Goal: Task Accomplishment & Management: Complete application form

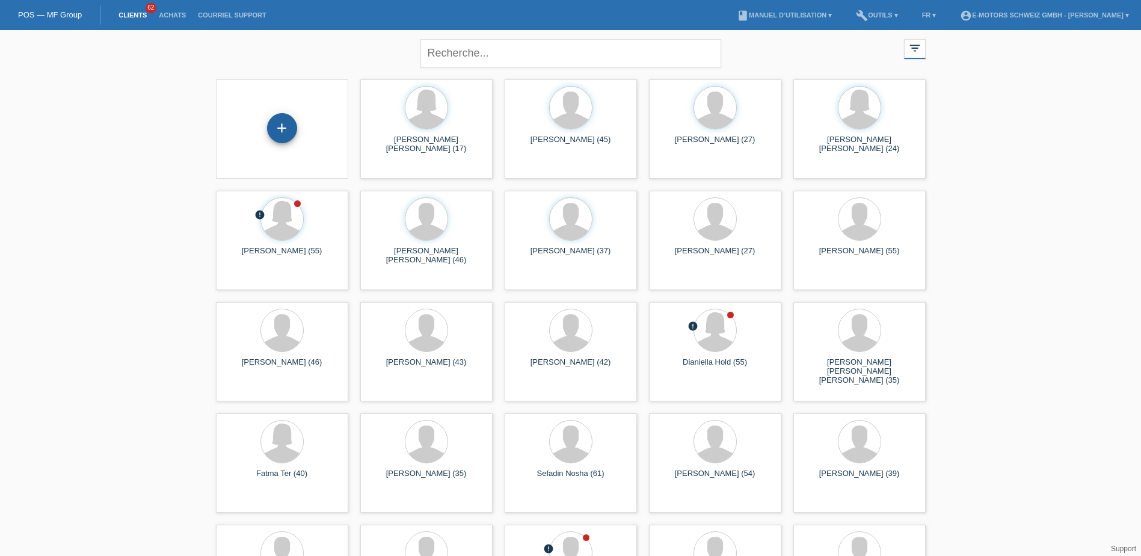
click at [287, 127] on div "+" at bounding box center [282, 128] width 30 height 30
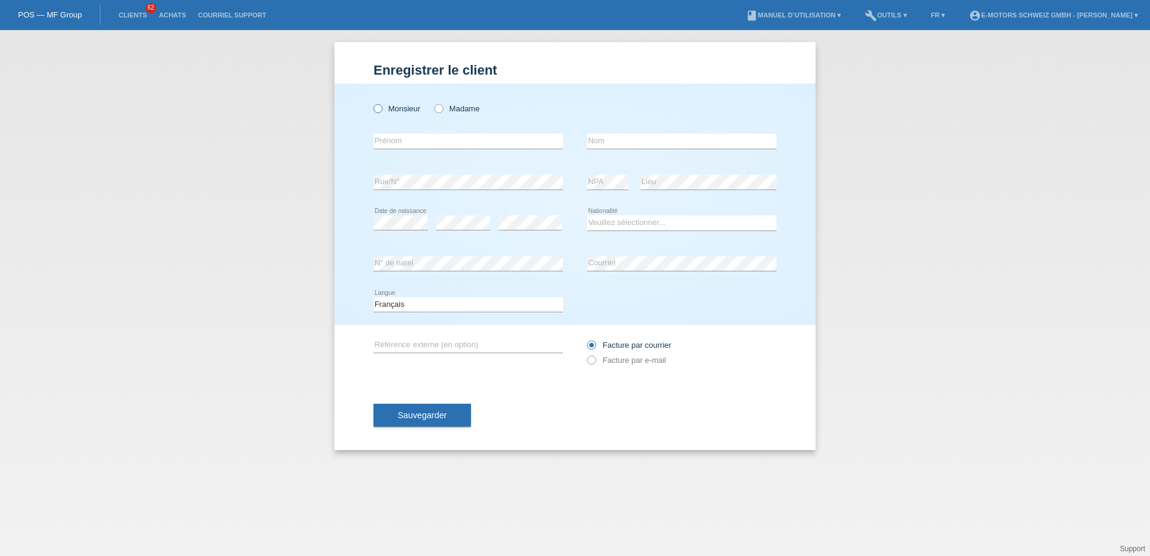
click at [372, 102] on icon at bounding box center [372, 102] width 0 height 0
click at [375, 110] on input "Monsieur" at bounding box center [377, 108] width 8 height 8
radio input "true"
click at [382, 138] on input "text" at bounding box center [467, 141] width 189 height 15
drag, startPoint x: 399, startPoint y: 140, endPoint x: 363, endPoint y: 140, distance: 36.1
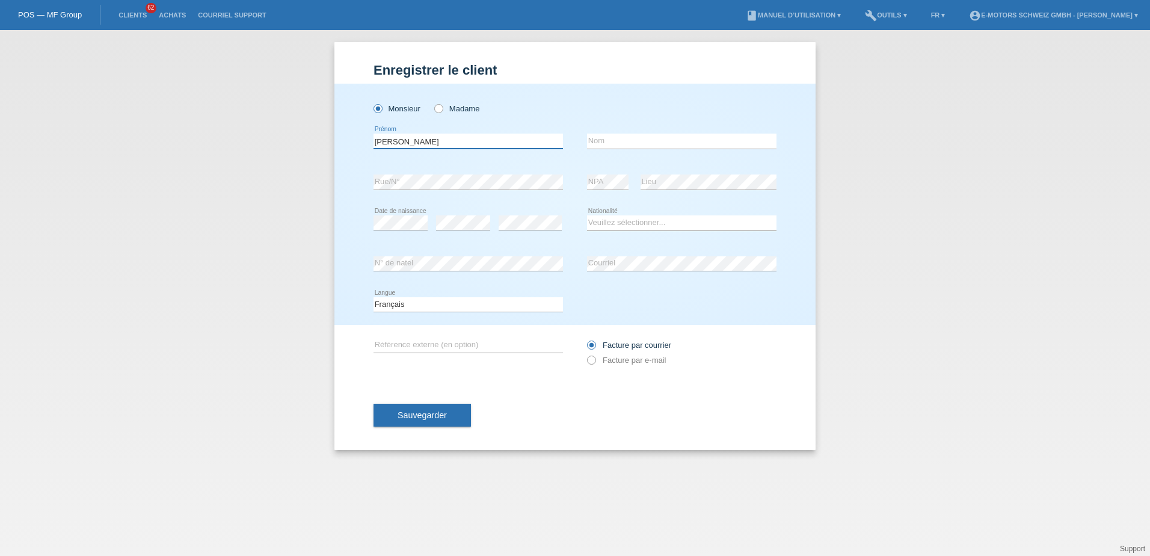
click at [363, 140] on div "Monsieur Madame Homza error Prénom C" at bounding box center [574, 204] width 481 height 241
type input "Homza"
click at [614, 146] on input "text" at bounding box center [681, 141] width 189 height 15
paste input "Homza"
type input "Homza"
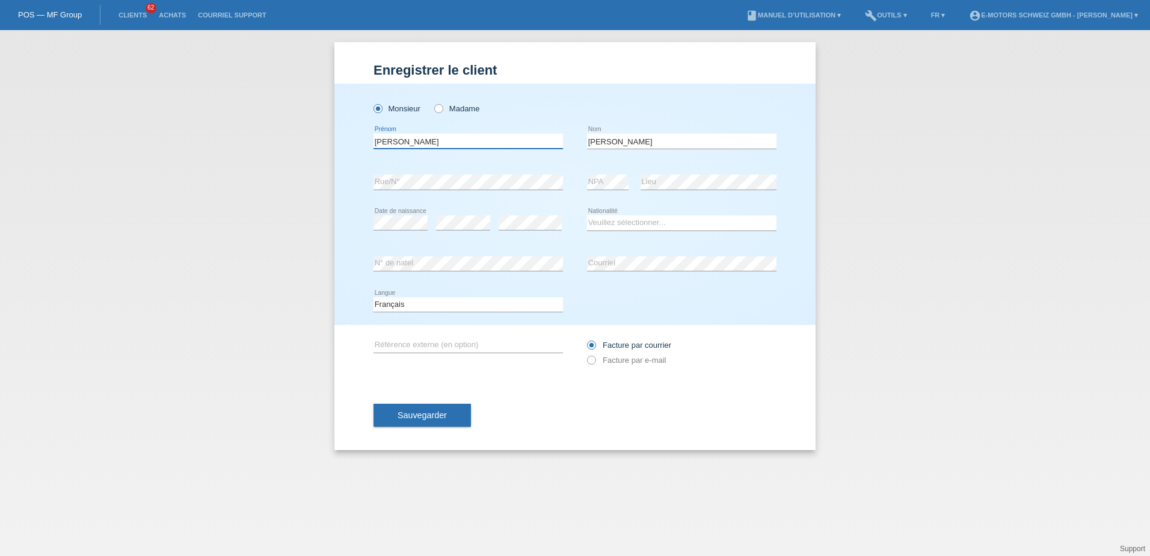
drag, startPoint x: 386, startPoint y: 143, endPoint x: 327, endPoint y: 143, distance: 58.9
click at [327, 143] on div "Enregistrer le client Enregistrer le client Enregistrer le client Monsieur Mada…" at bounding box center [575, 293] width 1150 height 526
type input "Chaibi"
click at [633, 225] on select "Veuillez sélectionner... Suisse Allemagne Autriche Liechtenstein ------------ A…" at bounding box center [681, 222] width 189 height 14
select select "CH"
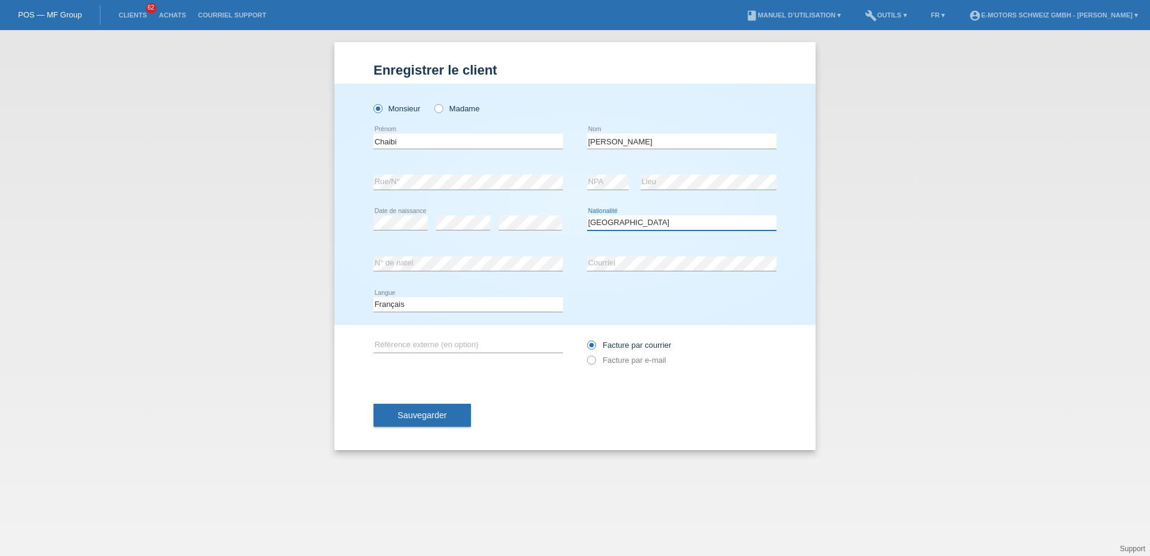
click at [587, 215] on select "Veuillez sélectionner... Suisse Allemagne Autriche Liechtenstein ------------ A…" at bounding box center [681, 222] width 189 height 14
click at [452, 413] on button "Sauvegarder" at bounding box center [421, 415] width 97 height 23
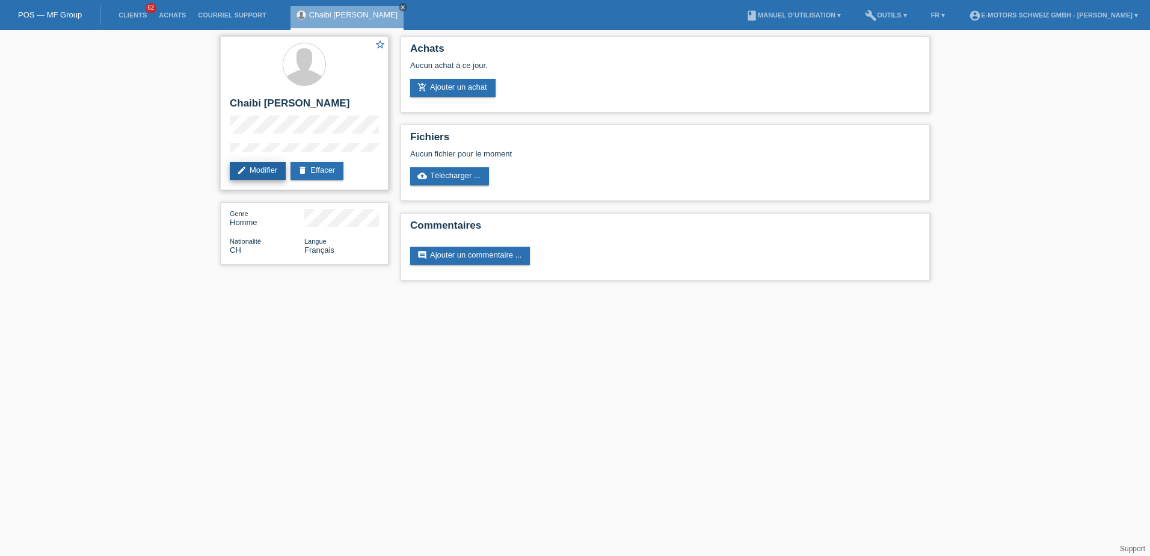
click at [262, 164] on link "edit Modifier" at bounding box center [258, 171] width 56 height 18
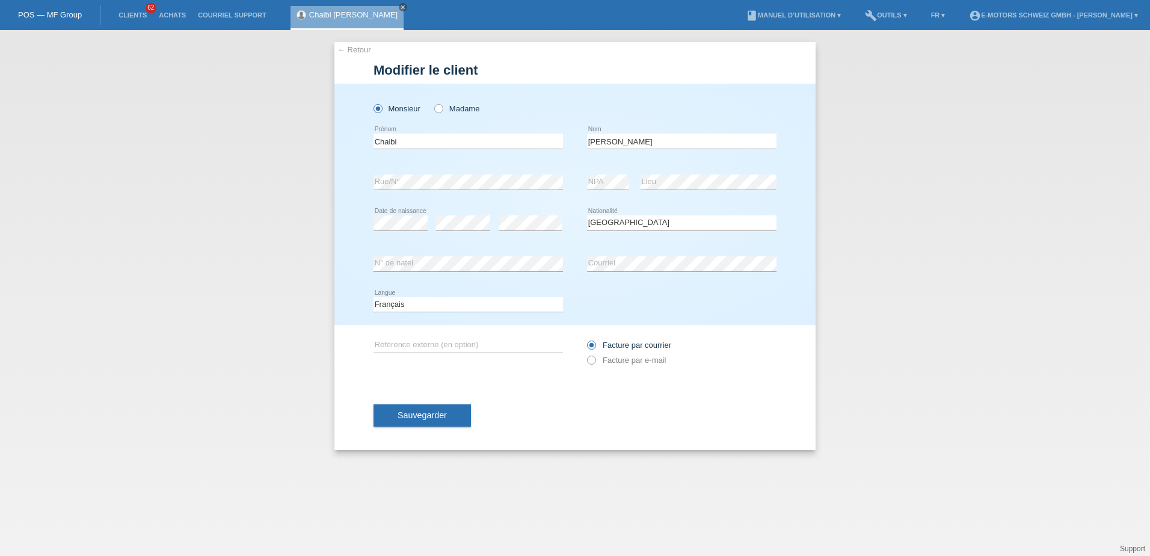
select select "CH"
click at [616, 140] on input "Homza" at bounding box center [681, 141] width 189 height 15
click at [595, 140] on input "Homza" at bounding box center [681, 141] width 189 height 15
type input "Hamza"
click at [656, 102] on div "Monsieur Madame" at bounding box center [574, 102] width 403 height 37
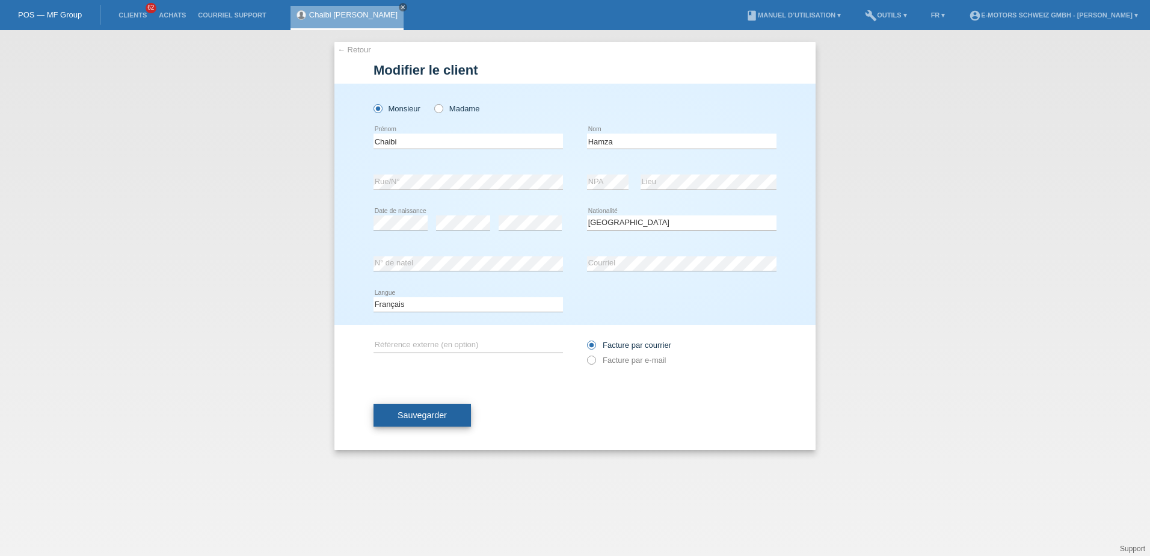
click at [444, 416] on span "Sauvegarder" at bounding box center [422, 415] width 49 height 10
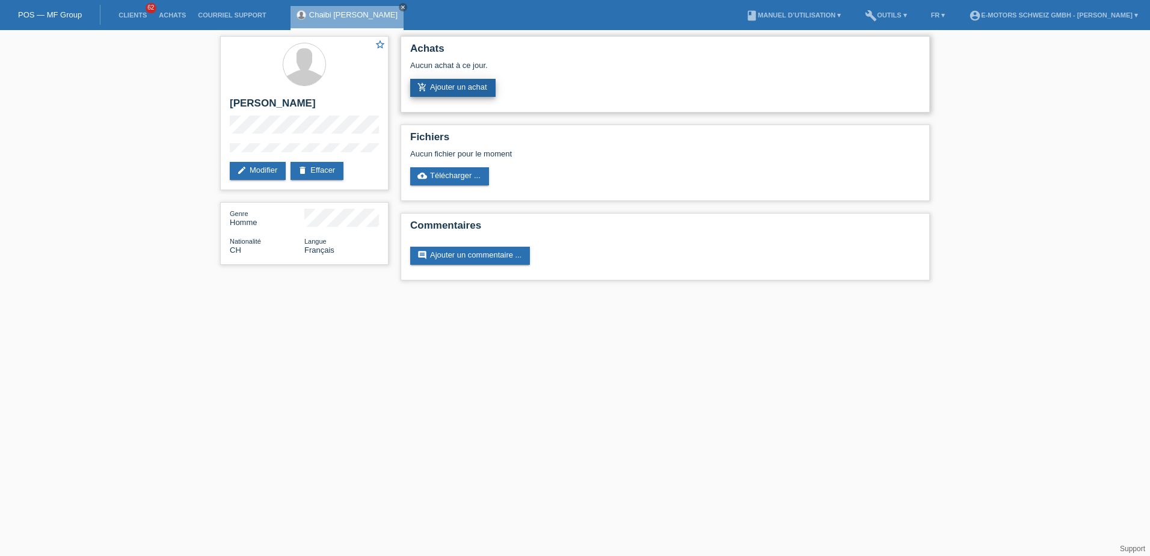
click at [443, 86] on link "add_shopping_cart Ajouter un achat" at bounding box center [452, 88] width 85 height 18
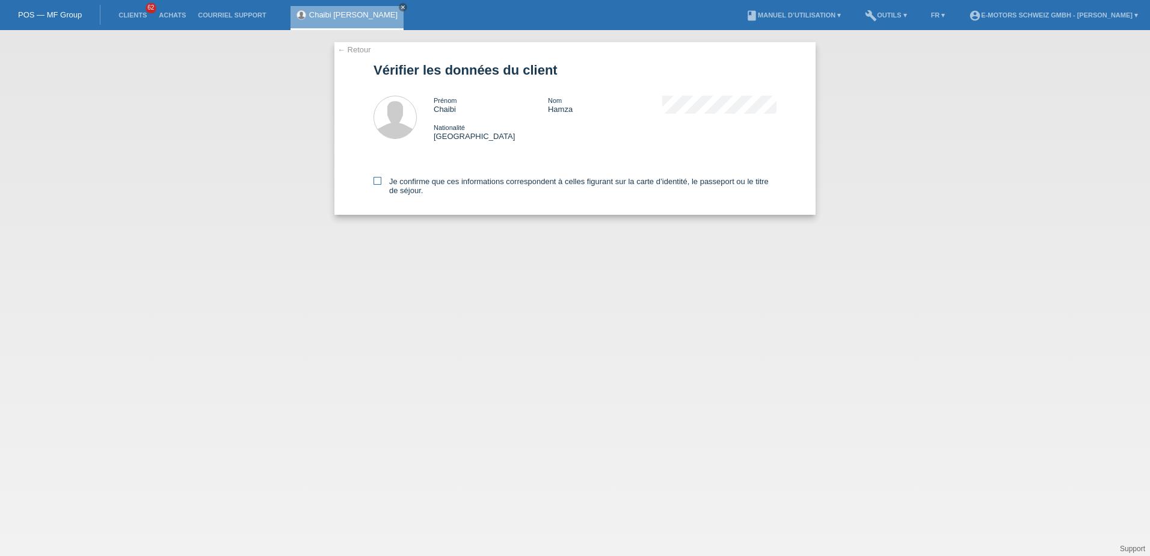
click at [382, 182] on label "Je confirme que ces informations correspondent à celles figurant sur la carte d…" at bounding box center [574, 186] width 403 height 18
click at [381, 182] on input "Je confirme que ces informations correspondent à celles figurant sur la carte d…" at bounding box center [377, 181] width 8 height 8
checkbox input "true"
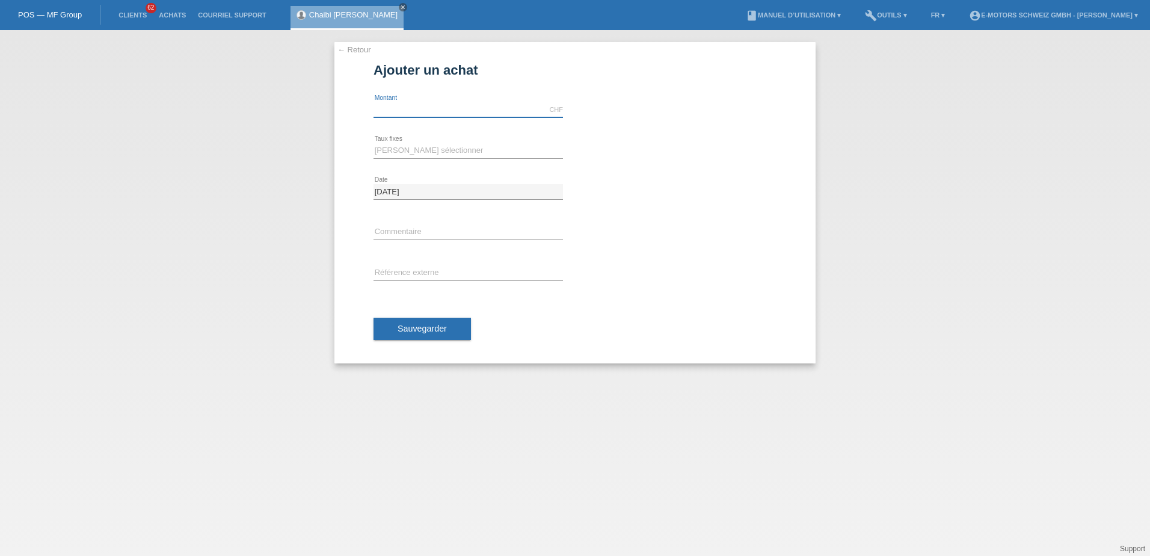
click at [426, 111] on input "text" at bounding box center [467, 109] width 189 height 15
type input "3590.00"
click at [445, 144] on select "[PERSON_NAME] sélectionner 12 versements 24 versements 36 versements 48 verseme…" at bounding box center [467, 150] width 189 height 14
select select "214"
click at [373, 143] on select "[PERSON_NAME] sélectionner 12 versements 24 versements 36 versements 48 verseme…" at bounding box center [467, 150] width 189 height 14
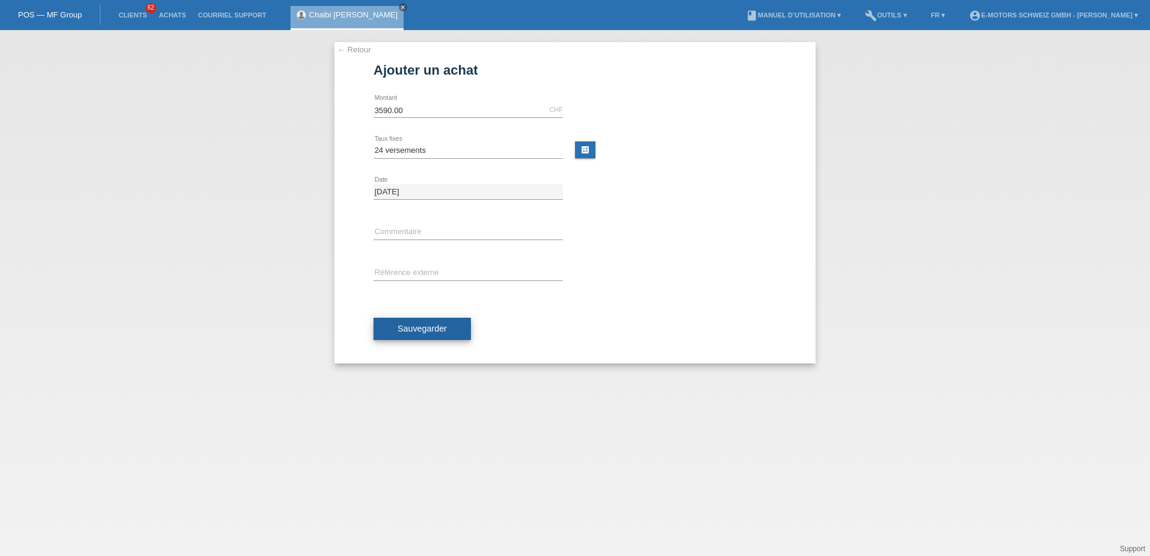
click at [424, 328] on span "Sauvegarder" at bounding box center [422, 329] width 49 height 10
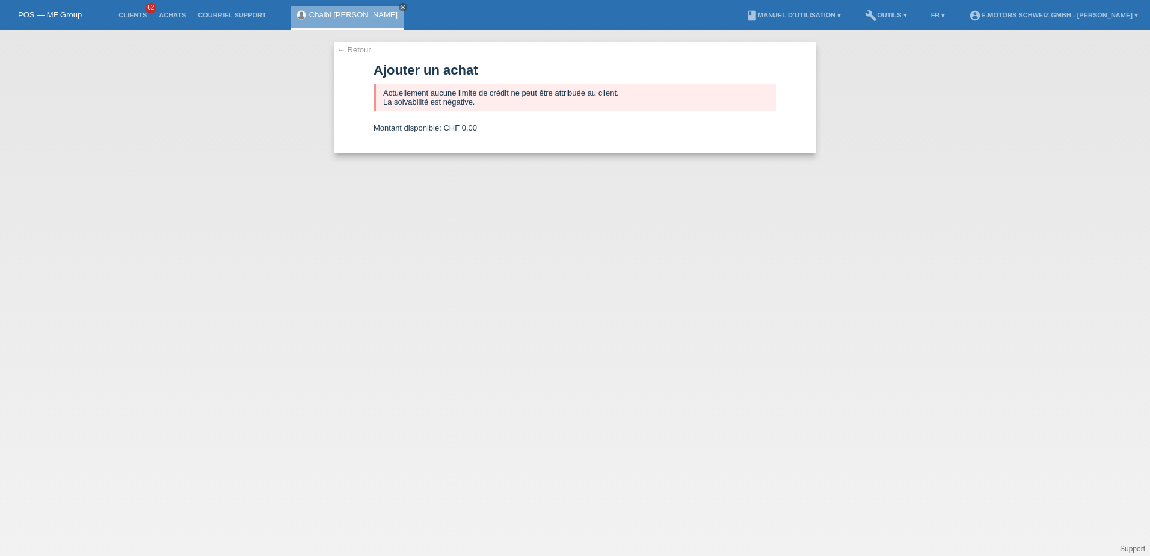
click at [45, 7] on div "POS — MF Group" at bounding box center [50, 15] width 100 height 20
click at [49, 11] on link "POS — MF Group" at bounding box center [50, 14] width 64 height 9
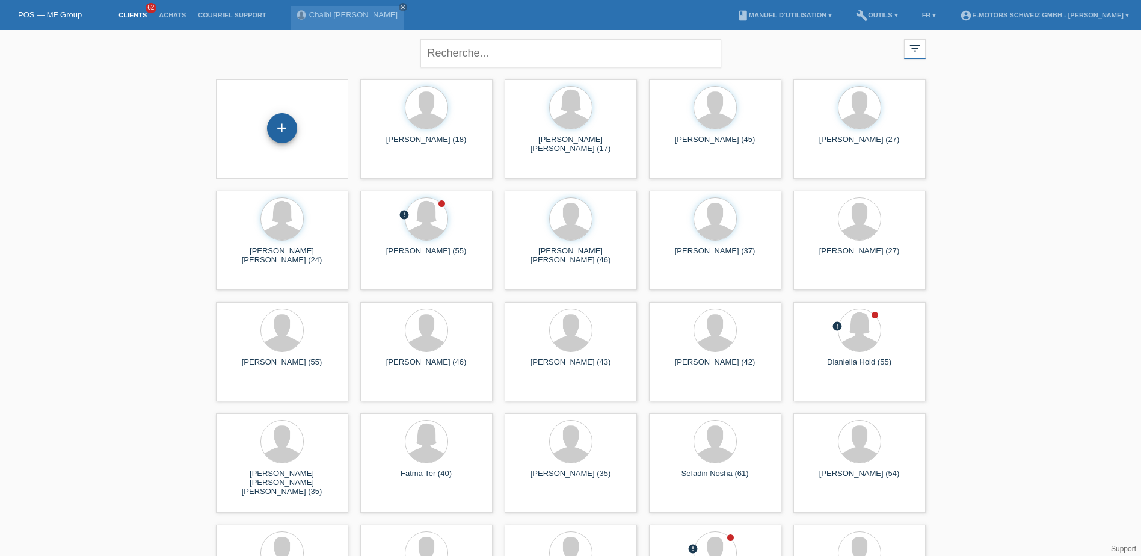
click at [283, 124] on div "+" at bounding box center [282, 128] width 29 height 20
